Goal: Find specific fact: Find specific fact

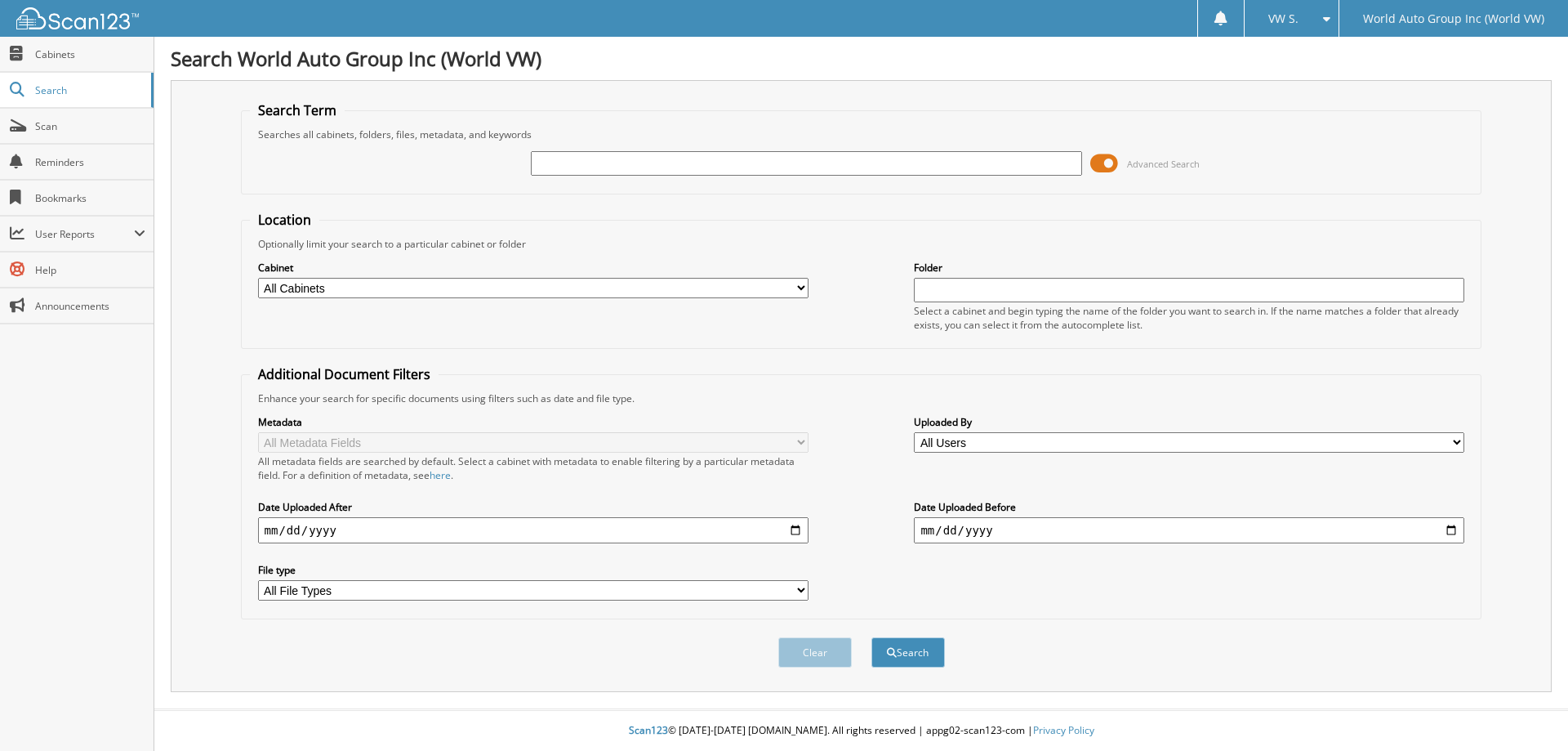
click at [843, 176] on div at bounding box center [806, 164] width 550 height 28
click at [897, 164] on input "text" at bounding box center [806, 163] width 550 height 24
type input "279590"
click at [871, 637] on button "Search" at bounding box center [907, 652] width 73 height 31
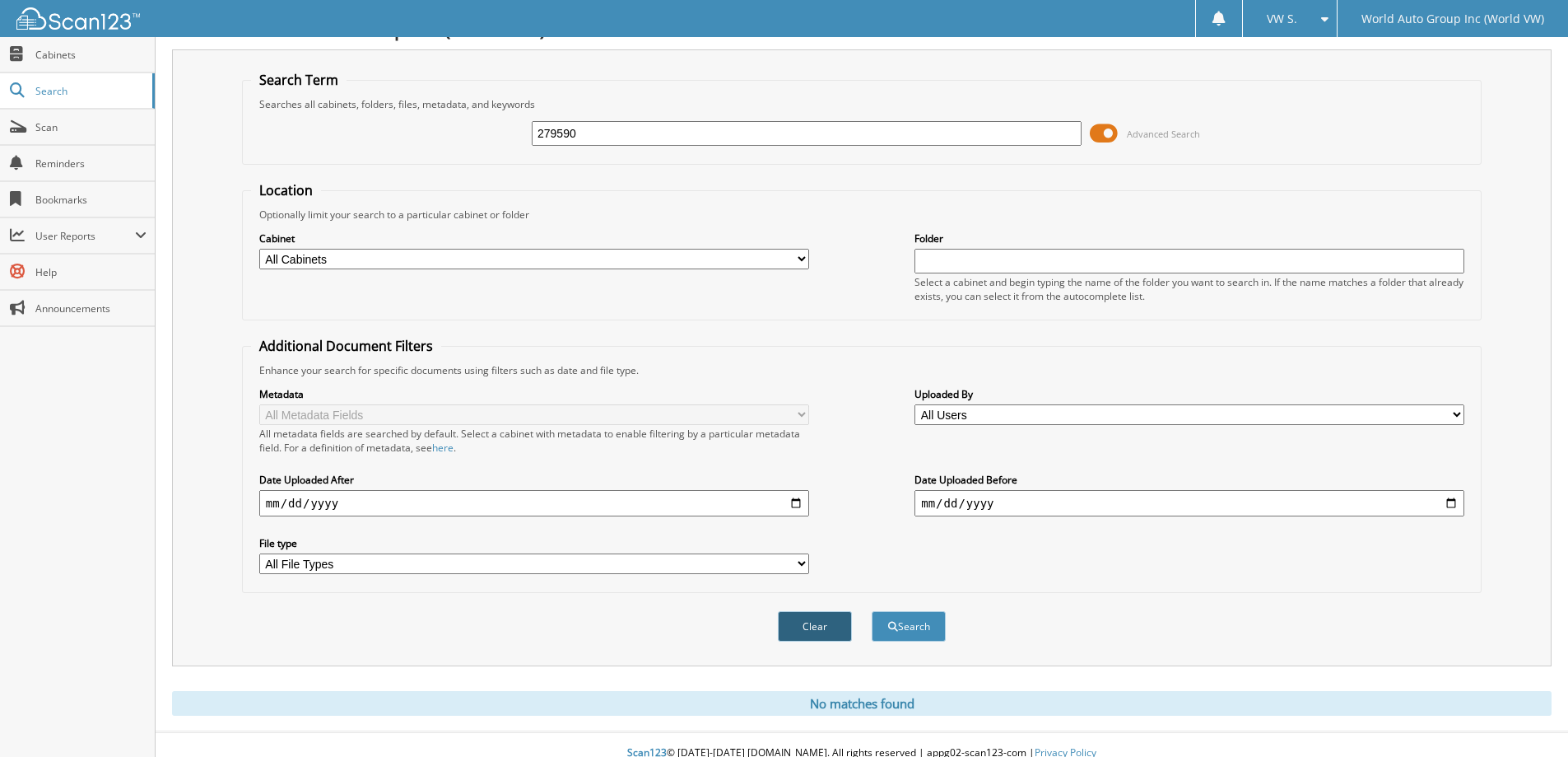
scroll to position [48, 0]
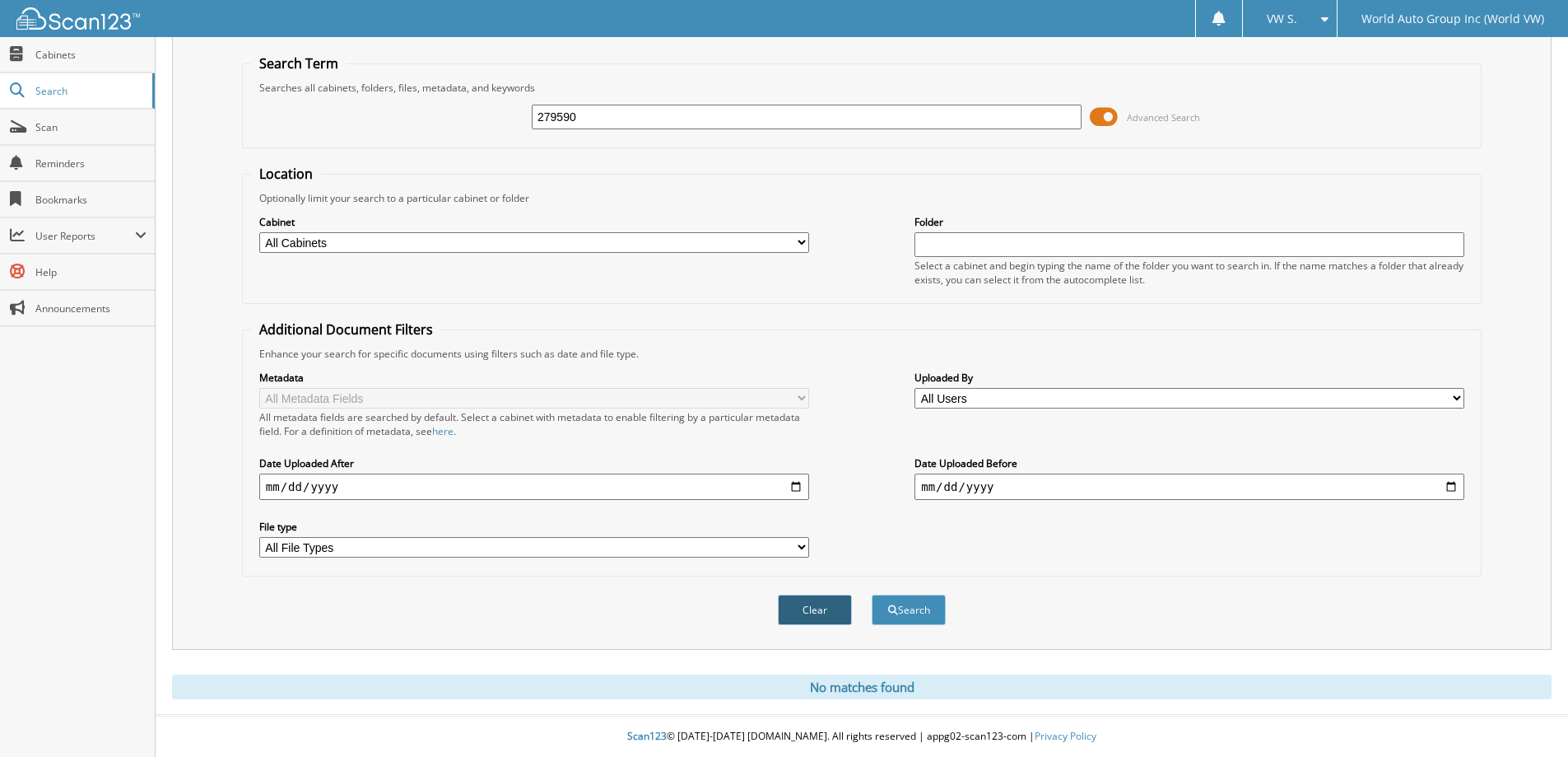
click at [809, 603] on button "Clear" at bounding box center [814, 610] width 74 height 31
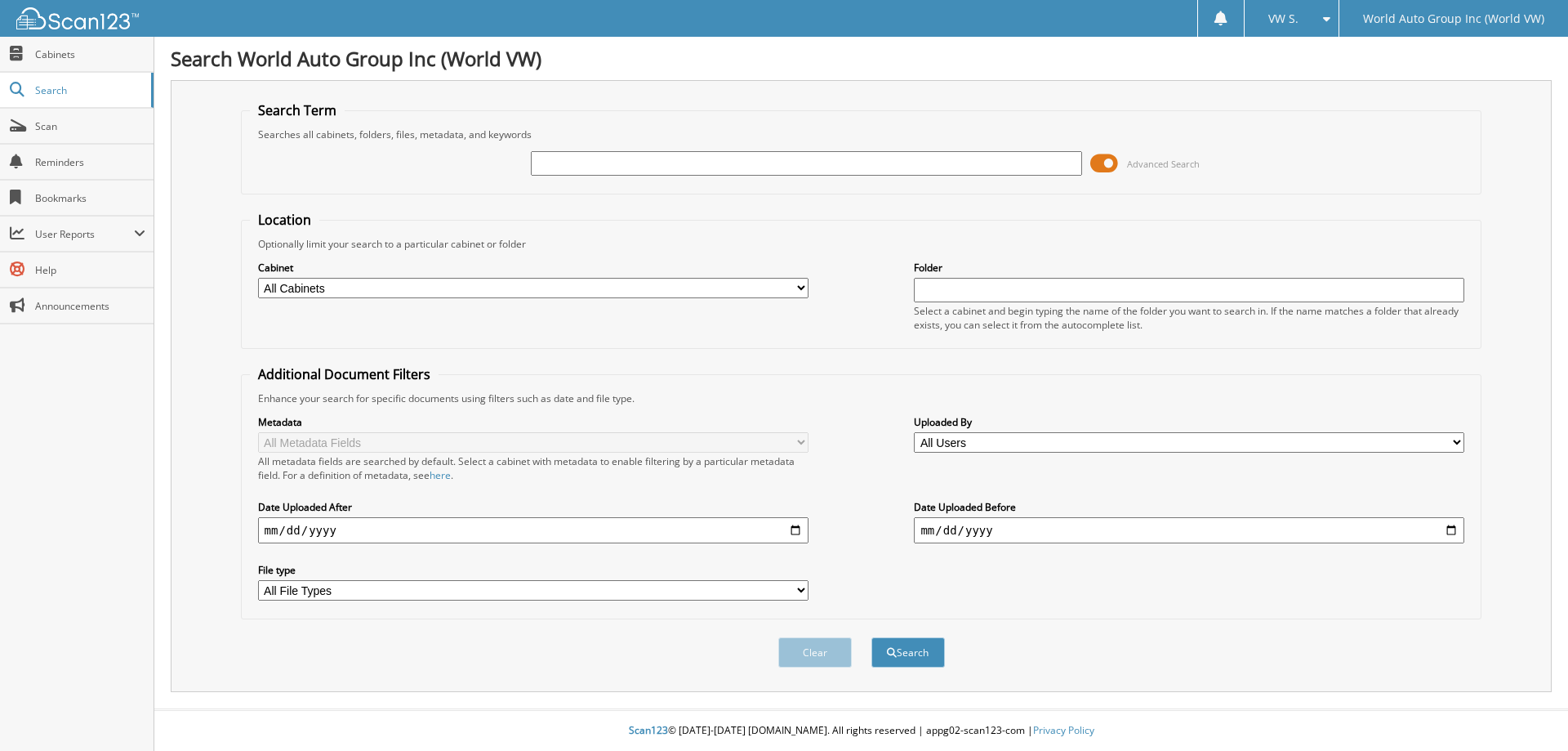
click at [606, 165] on input "text" at bounding box center [806, 163] width 550 height 24
type input "279590"
click at [871, 637] on button "Search" at bounding box center [907, 652] width 73 height 31
